Goal: Information Seeking & Learning: Learn about a topic

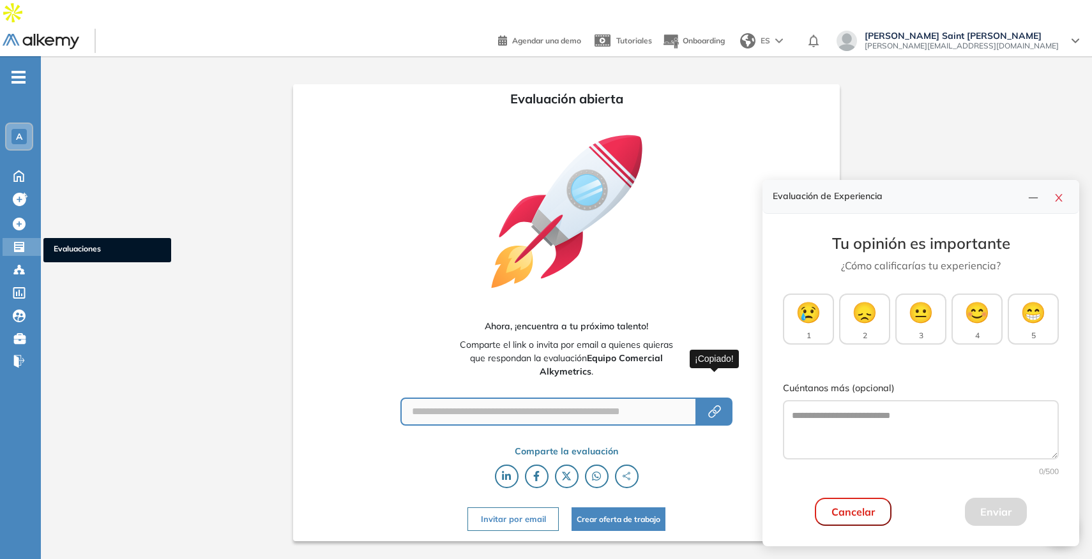
click at [17, 242] on icon at bounding box center [19, 247] width 10 height 10
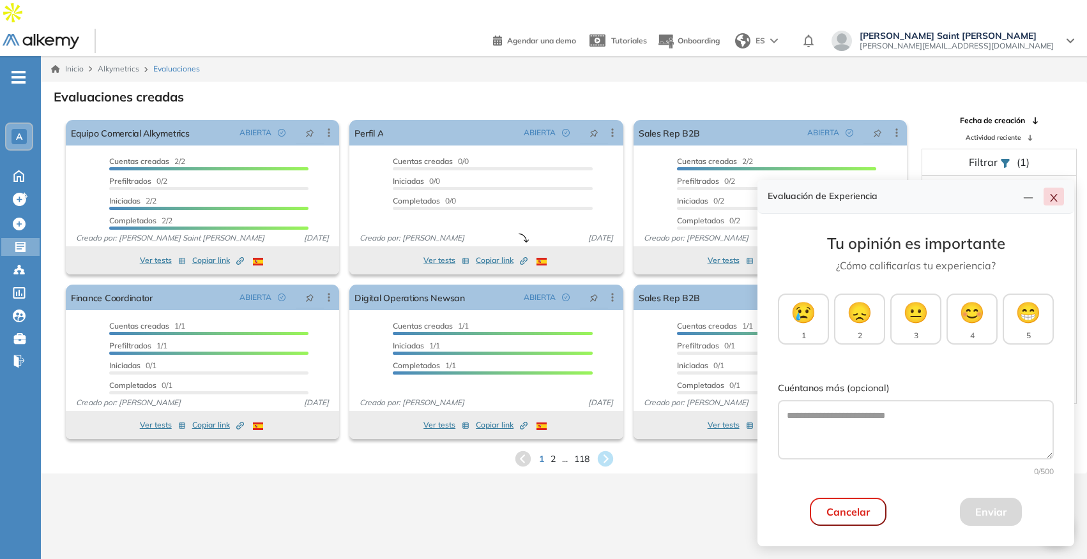
click at [1057, 199] on icon "close" at bounding box center [1054, 198] width 10 height 10
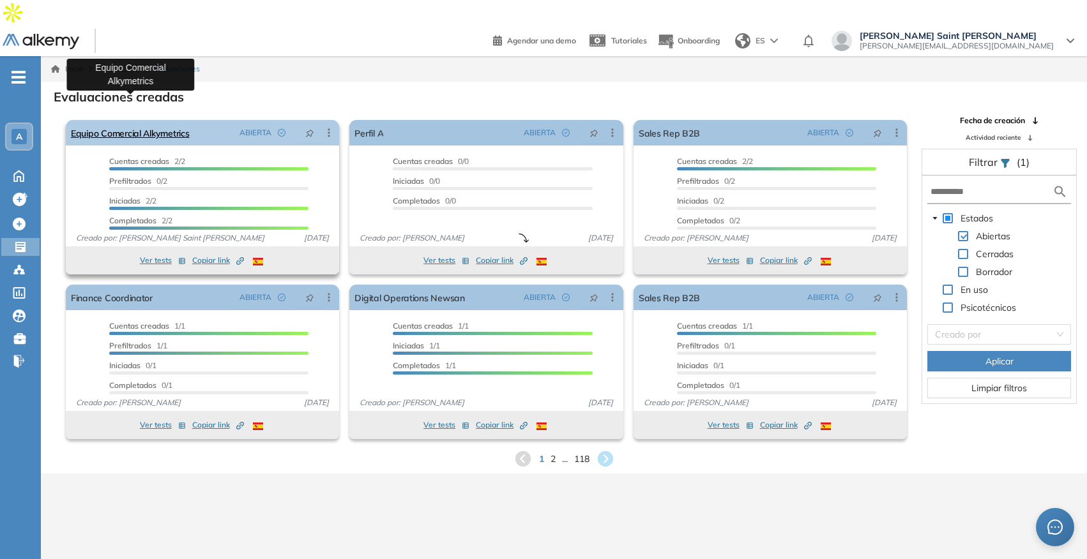
click at [148, 120] on link "Equipo Comercial Alkymetrics" at bounding box center [130, 133] width 119 height 26
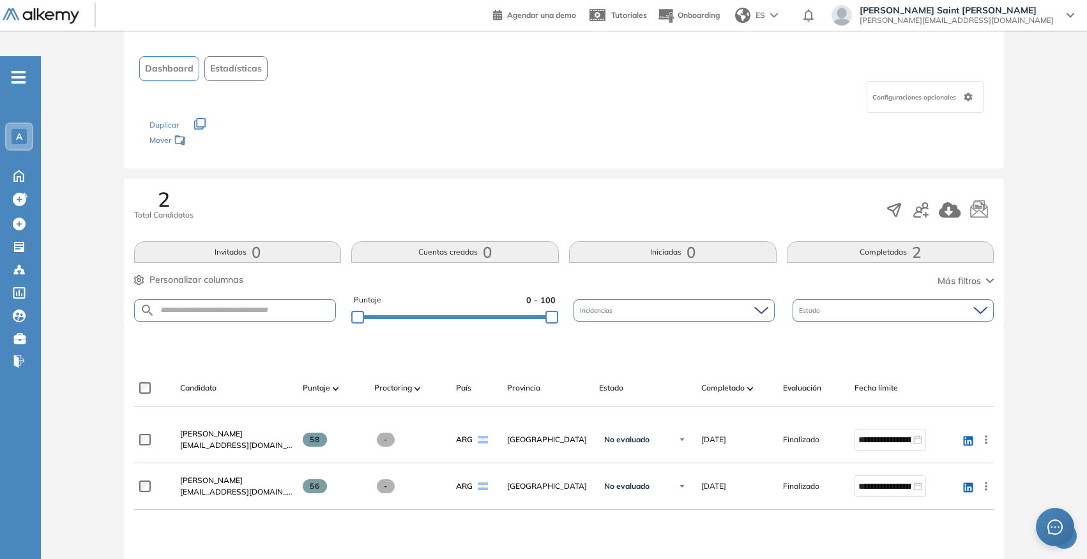
scroll to position [89, 0]
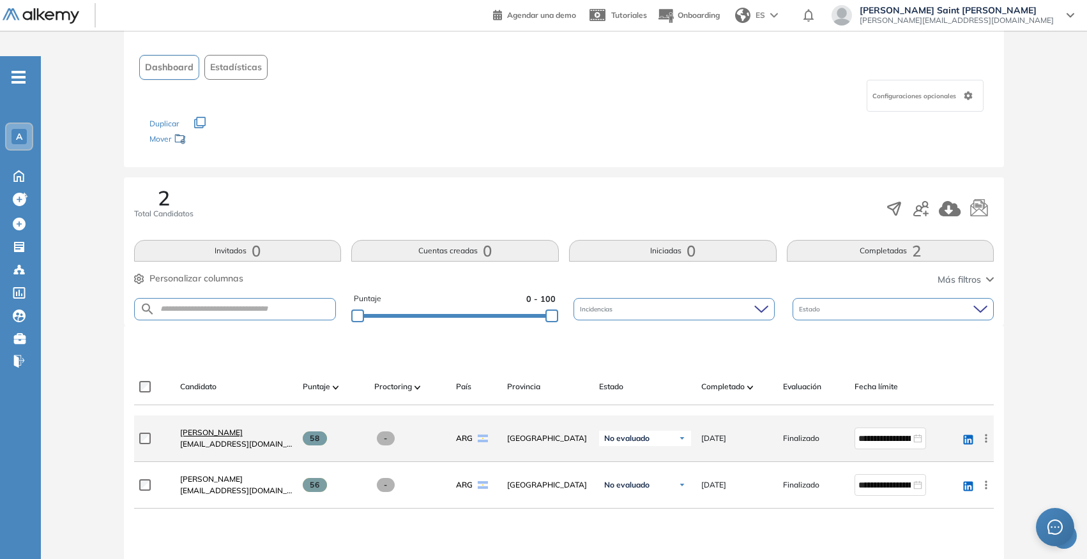
click at [216, 428] on span "[PERSON_NAME]" at bounding box center [211, 433] width 63 height 10
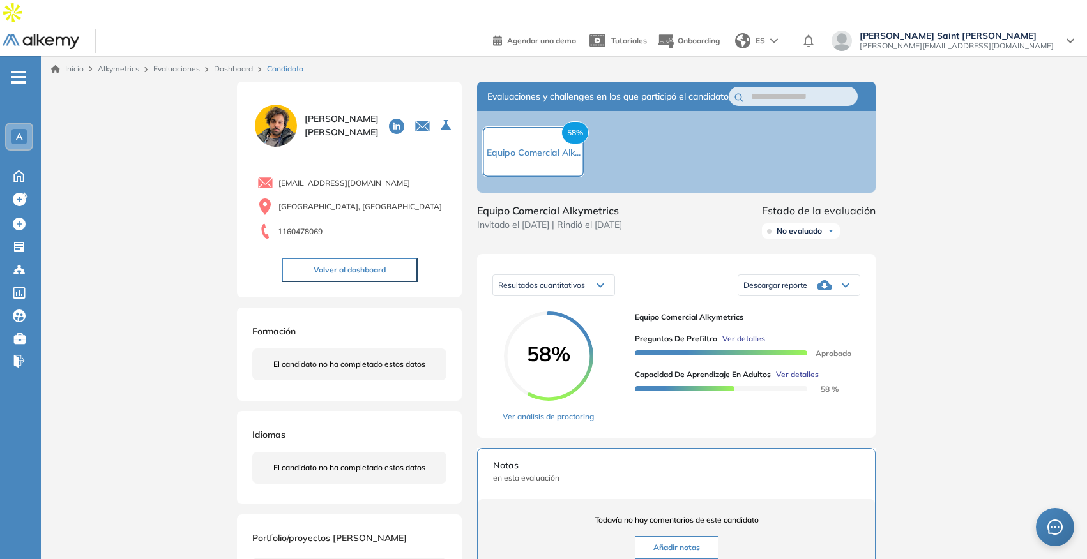
click at [751, 333] on span "Ver detalles" at bounding box center [743, 338] width 43 height 11
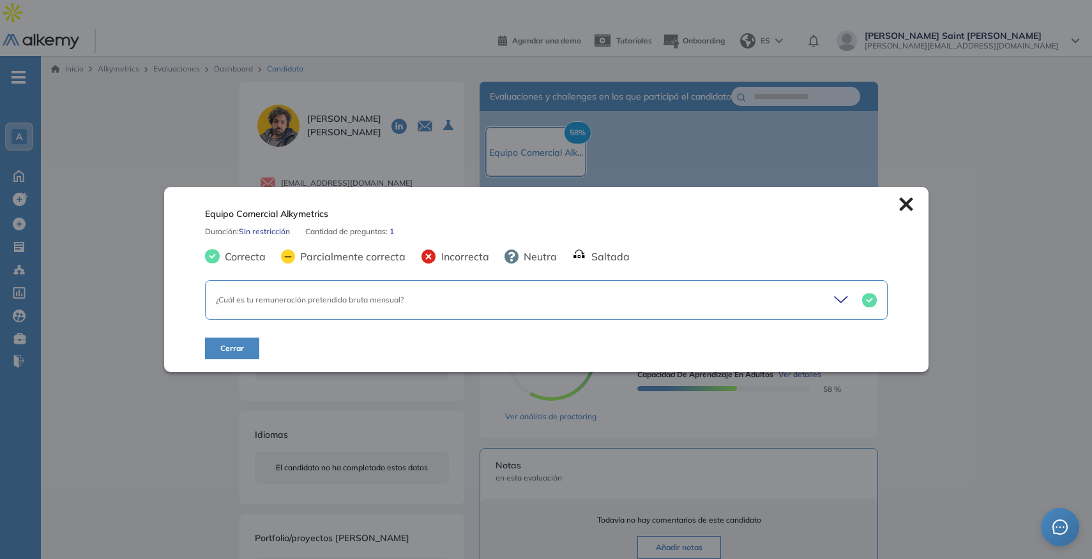
click at [750, 307] on div "¿Cuál es tu remuneración pretendida bruta mensual?" at bounding box center [546, 300] width 683 height 40
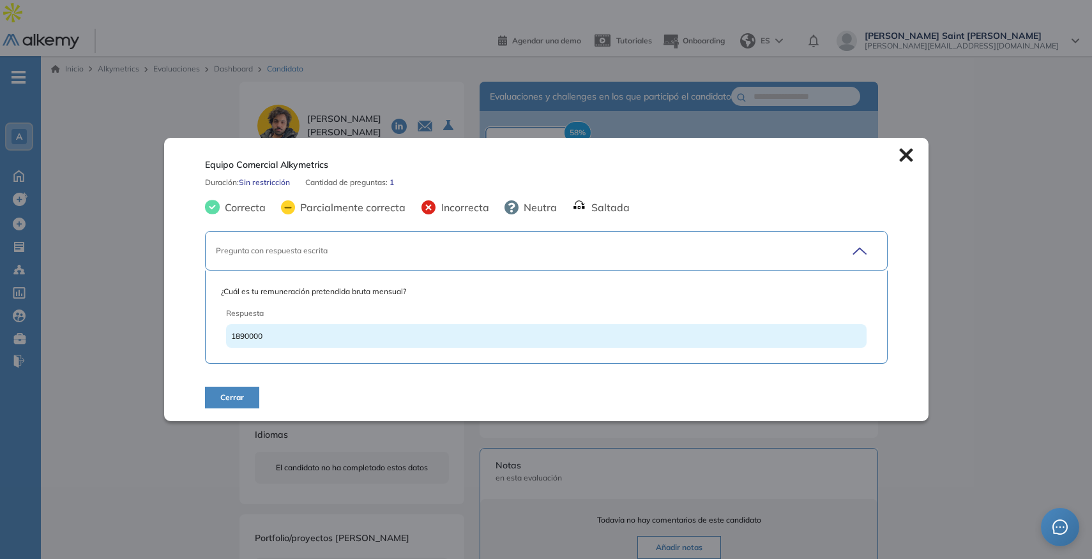
click at [266, 338] on div "1890000" at bounding box center [546, 336] width 640 height 24
drag, startPoint x: 263, startPoint y: 337, endPoint x: 248, endPoint y: 338, distance: 15.3
click at [248, 338] on div "1890000" at bounding box center [546, 336] width 640 height 24
click at [904, 155] on icon at bounding box center [906, 155] width 14 height 14
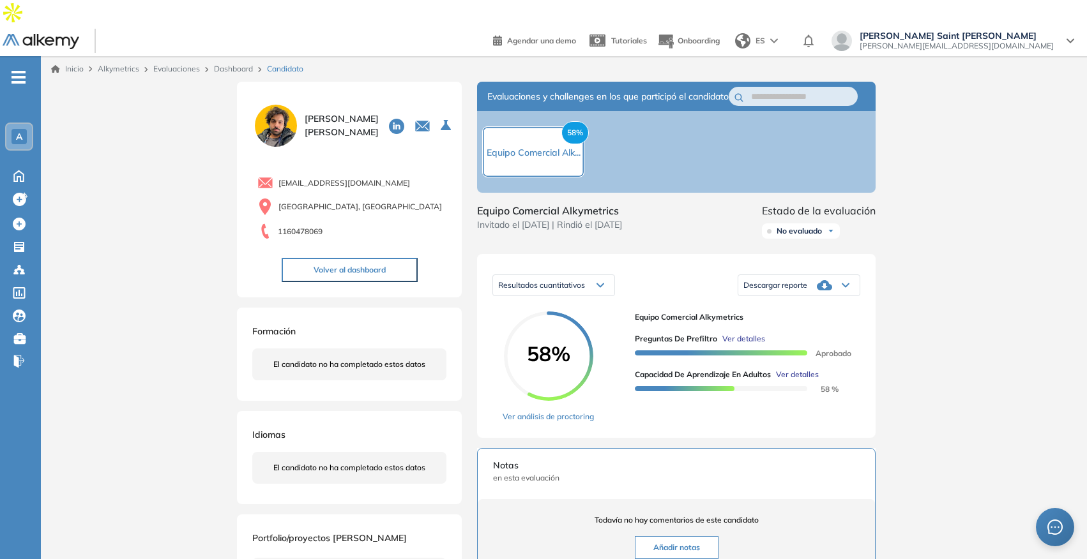
click at [245, 64] on link "Dashboard" at bounding box center [233, 69] width 39 height 10
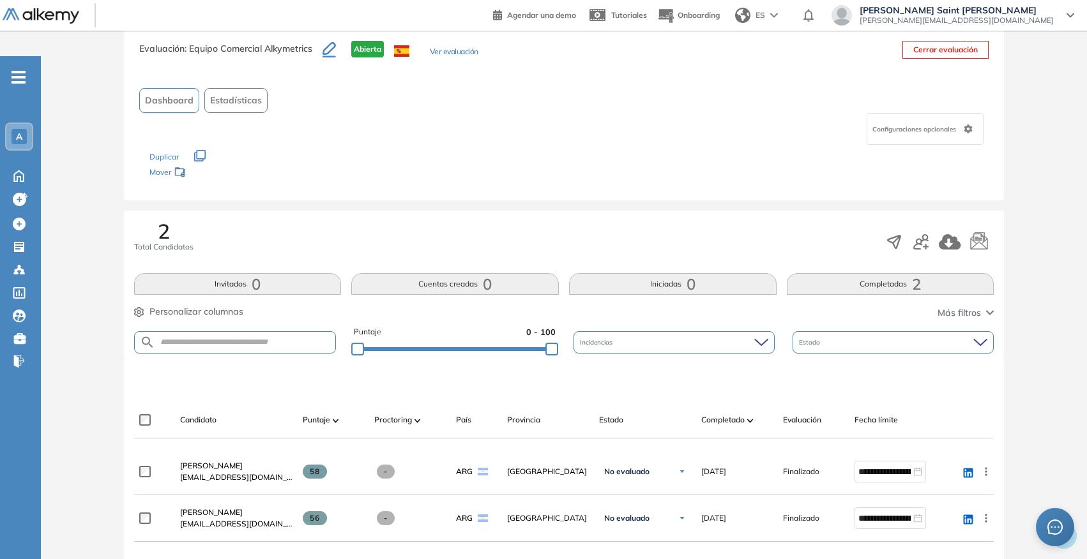
scroll to position [74, 0]
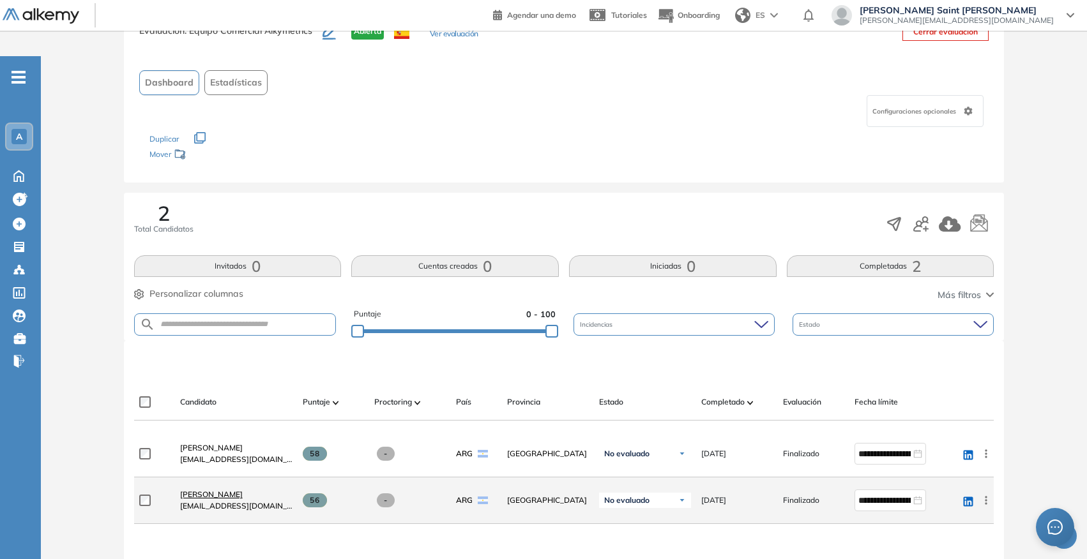
click at [229, 490] on span "[PERSON_NAME]" at bounding box center [211, 495] width 63 height 10
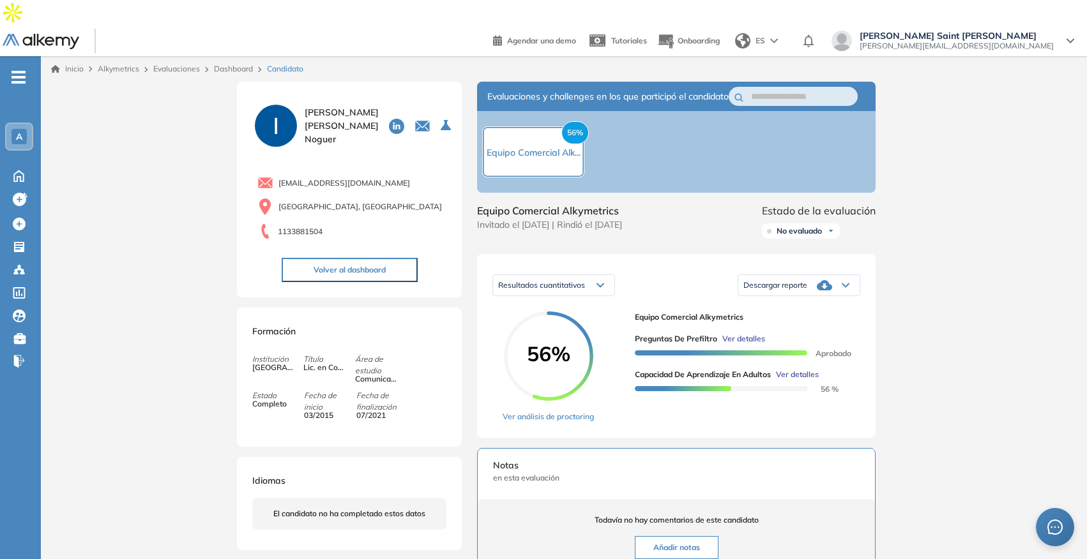
click at [756, 333] on span "Ver detalles" at bounding box center [743, 338] width 43 height 11
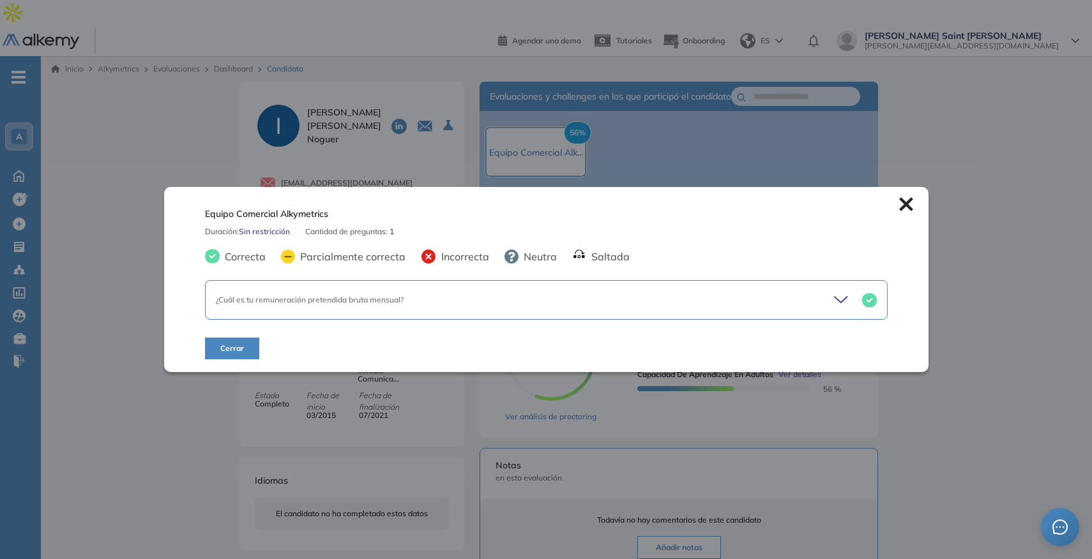
click at [759, 315] on div "¿Cuál es tu remuneración pretendida bruta mensual?" at bounding box center [546, 300] width 683 height 40
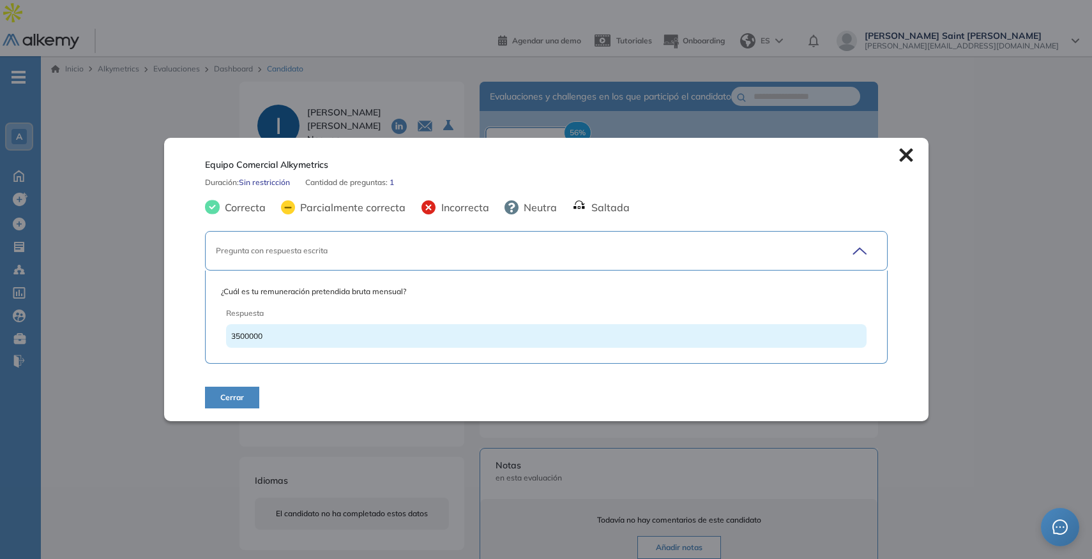
click at [900, 151] on icon at bounding box center [906, 155] width 14 height 14
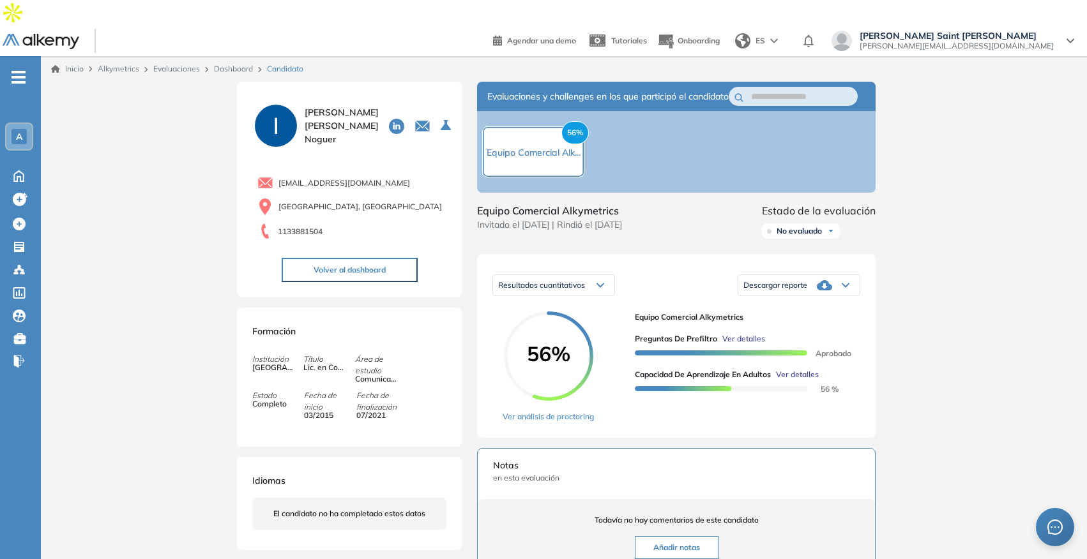
click at [231, 63] on div "Dashboard" at bounding box center [235, 68] width 53 height 11
click at [231, 64] on link "Dashboard" at bounding box center [233, 69] width 39 height 10
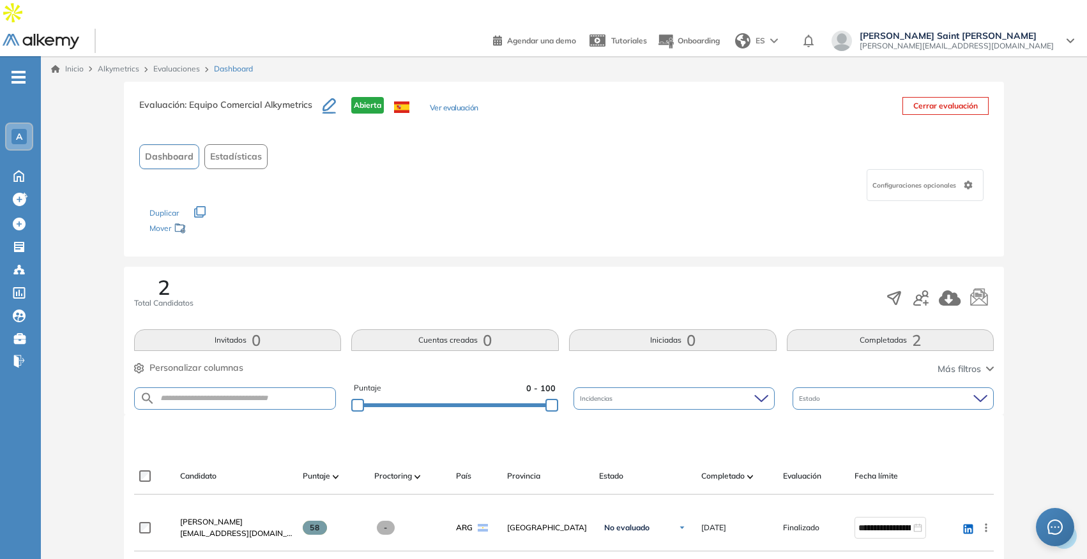
scroll to position [69, 0]
